Goal: Task Accomplishment & Management: Complete application form

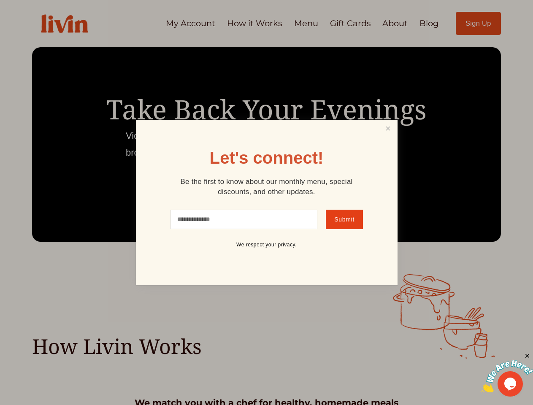
click at [266, 202] on div "Let's connect! Be the first to know about our monthly menu, special discounts, …" at bounding box center [266, 202] width 261 height 165
click at [388, 128] on link "Close" at bounding box center [388, 129] width 16 height 16
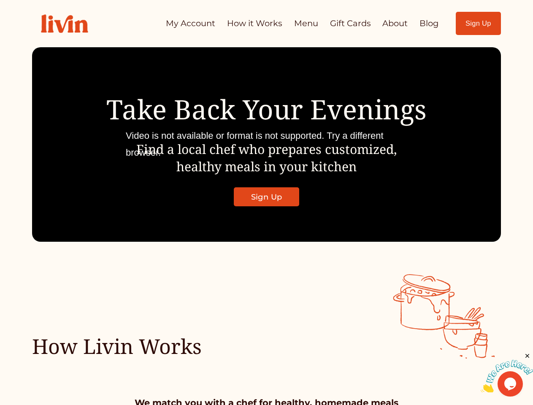
click at [507, 372] on img at bounding box center [506, 376] width 52 height 33
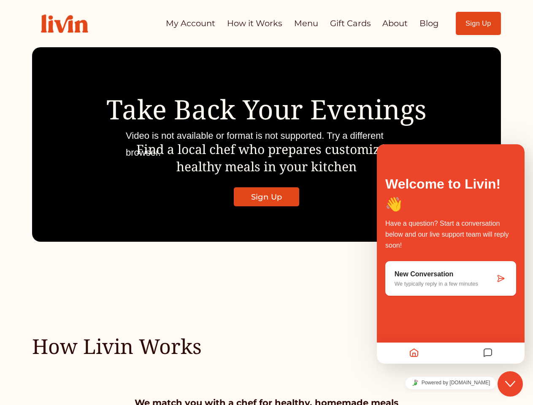
click at [527, 356] on div "How Livin Works" at bounding box center [266, 316] width 533 height 85
